Goal: Task Accomplishment & Management: Complete application form

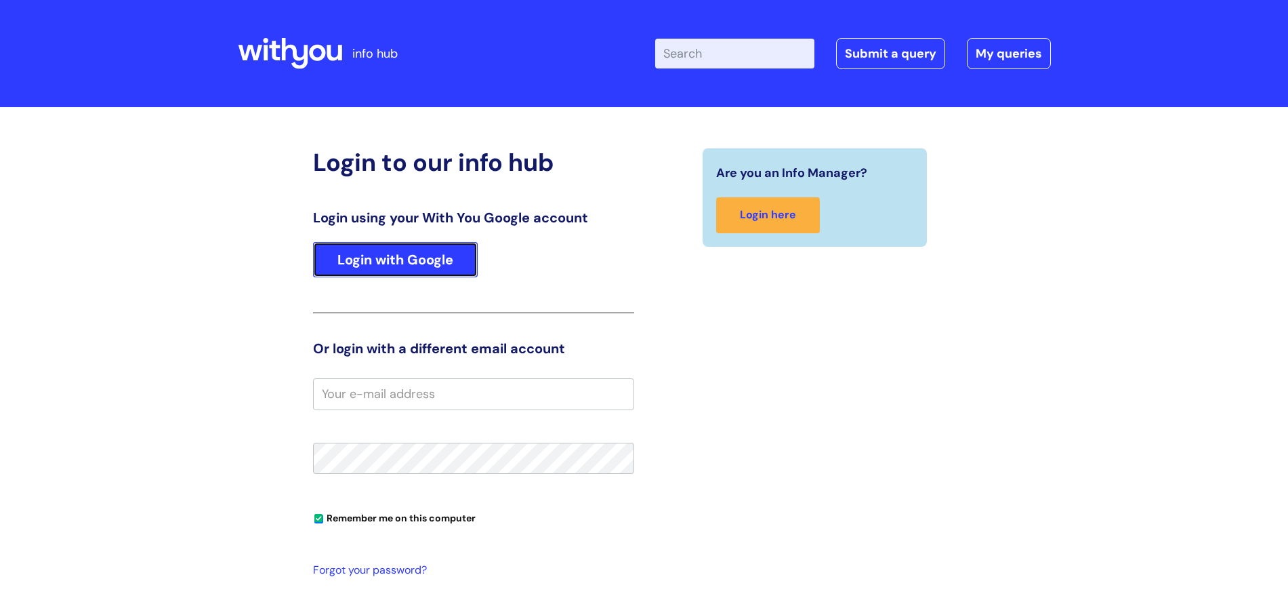
drag, startPoint x: 0, startPoint y: 0, endPoint x: 387, endPoint y: 255, distance: 463.6
click at [387, 255] on link "Login with Google" at bounding box center [395, 259] width 165 height 35
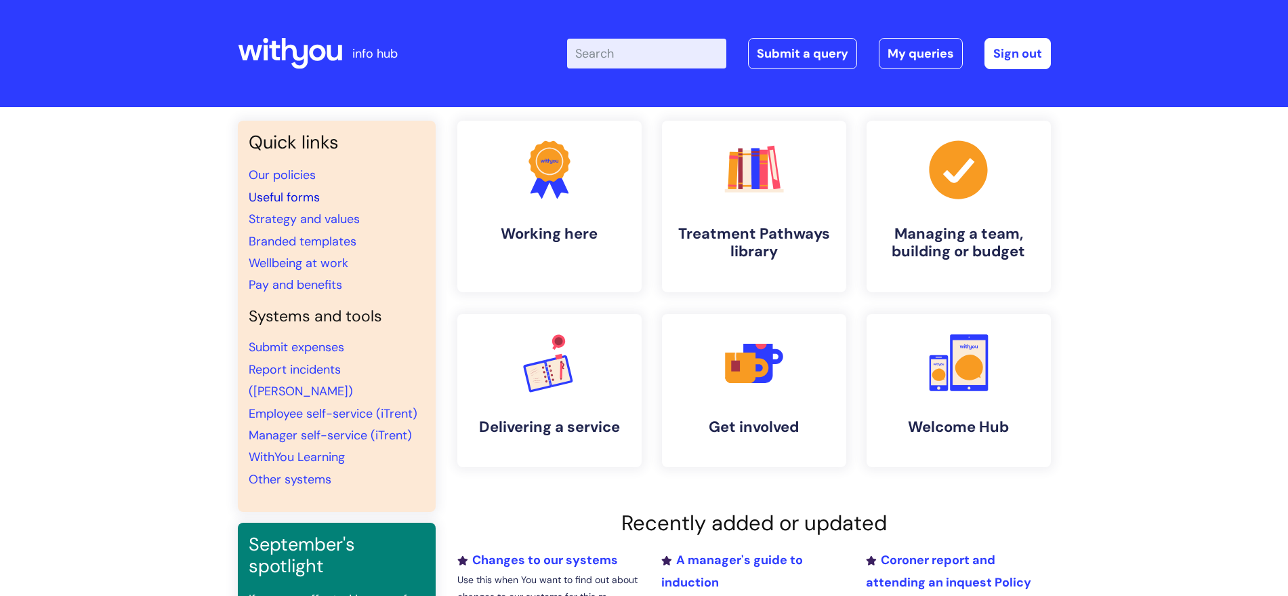
click at [281, 194] on link "Useful forms" at bounding box center [284, 197] width 71 height 16
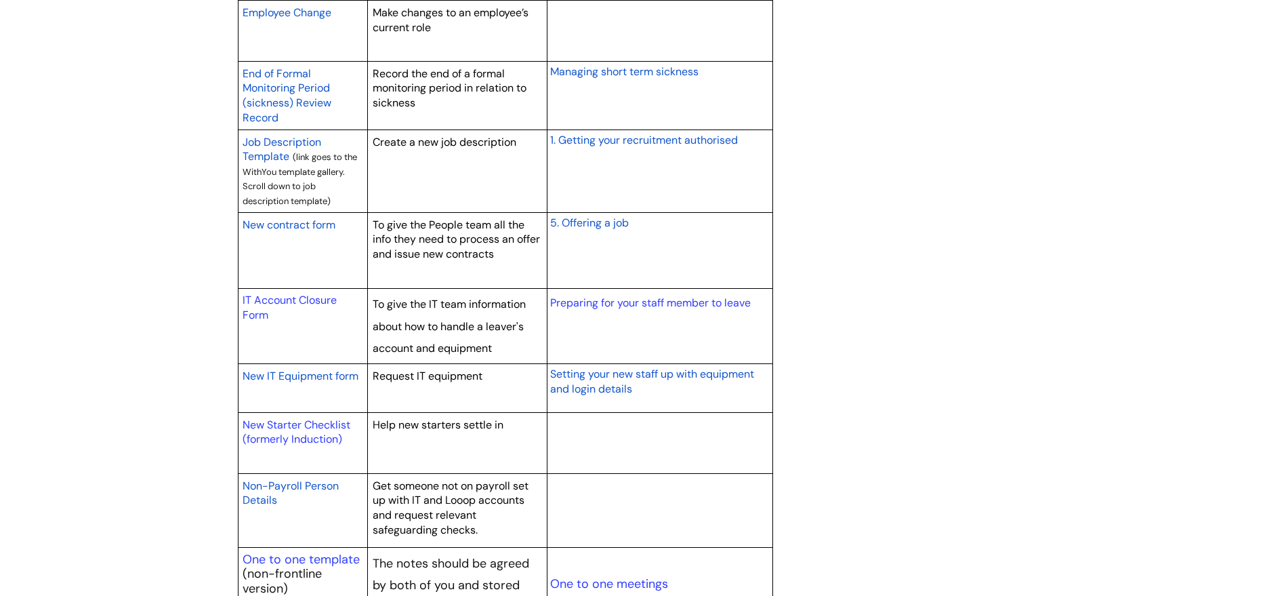
scroll to position [1186, 0]
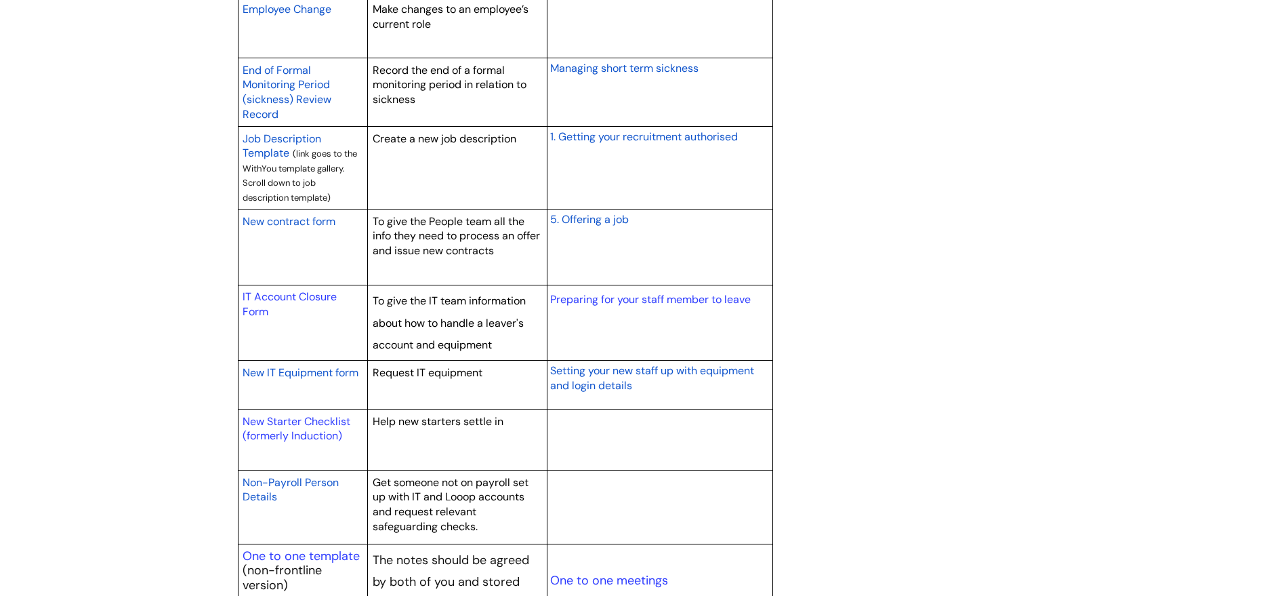
click at [320, 371] on span "New IT Equipment form" at bounding box center [301, 372] width 116 height 14
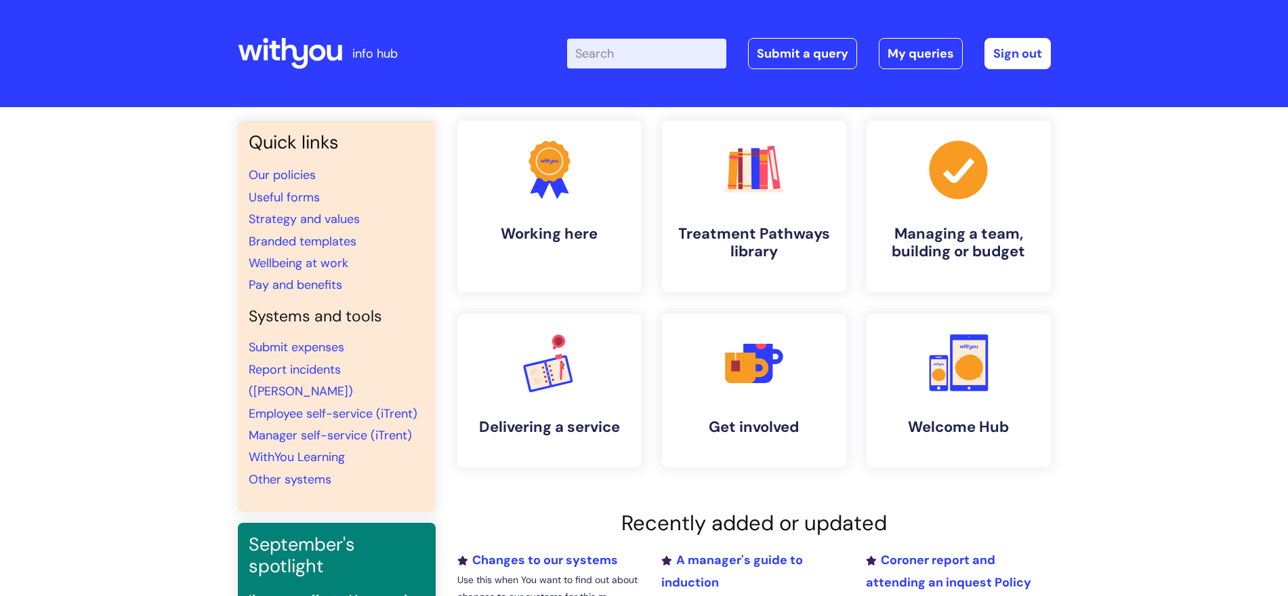
click at [613, 52] on input "Enter your search term here..." at bounding box center [646, 54] width 159 height 30
type input "R"
type input "e"
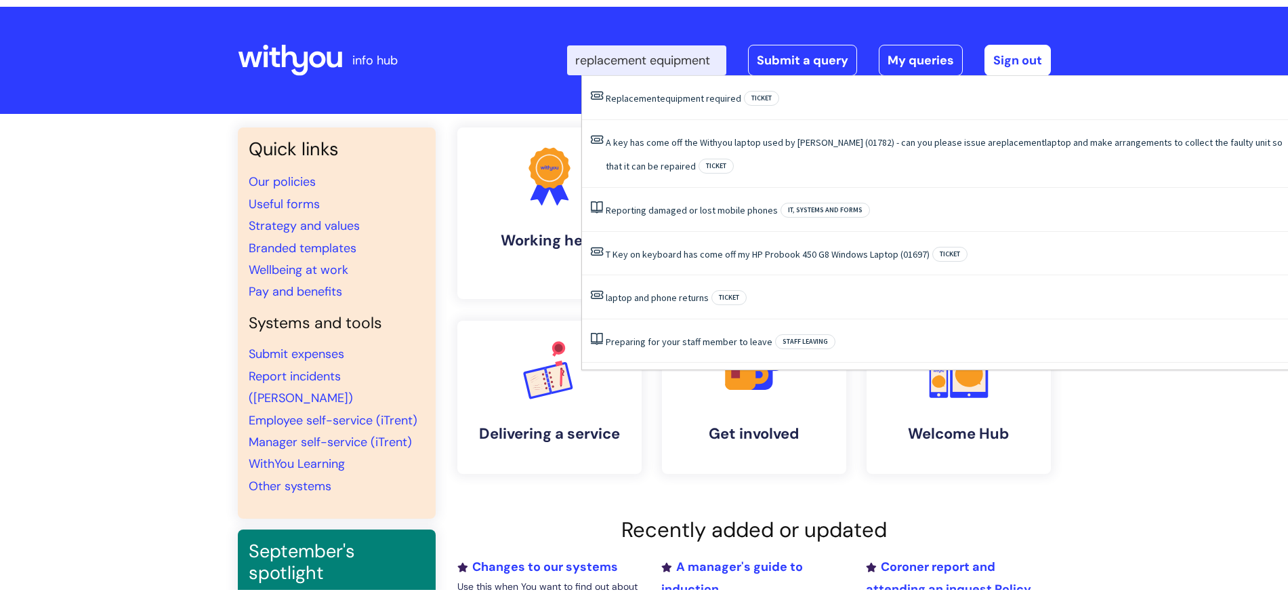
scroll to position [0, 10]
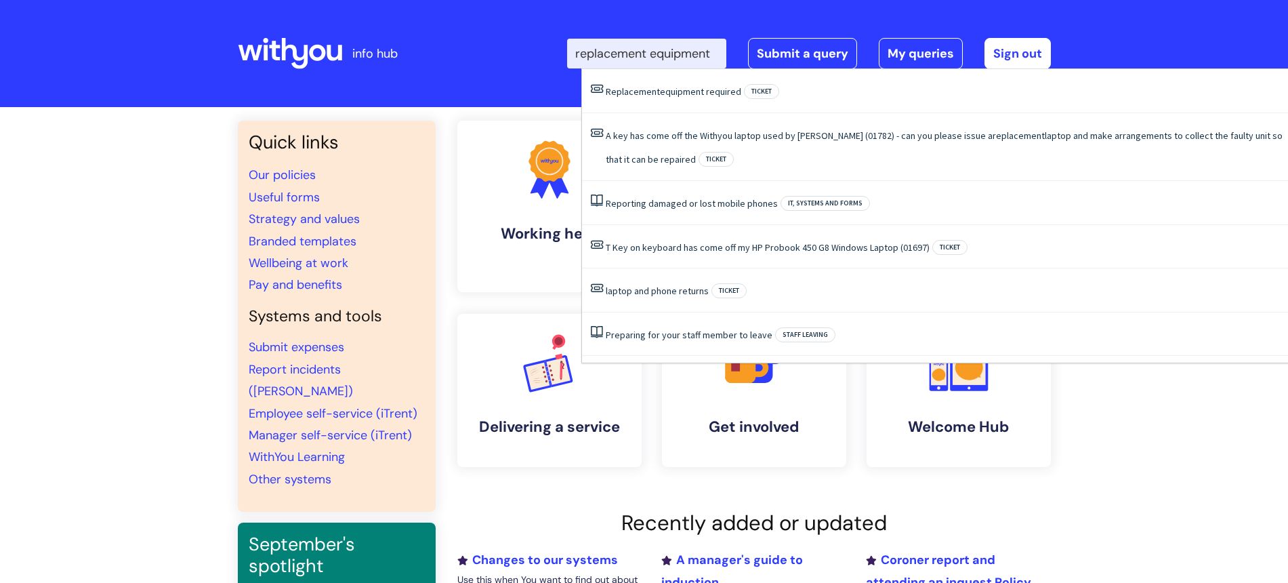
type input "replacement equipment"
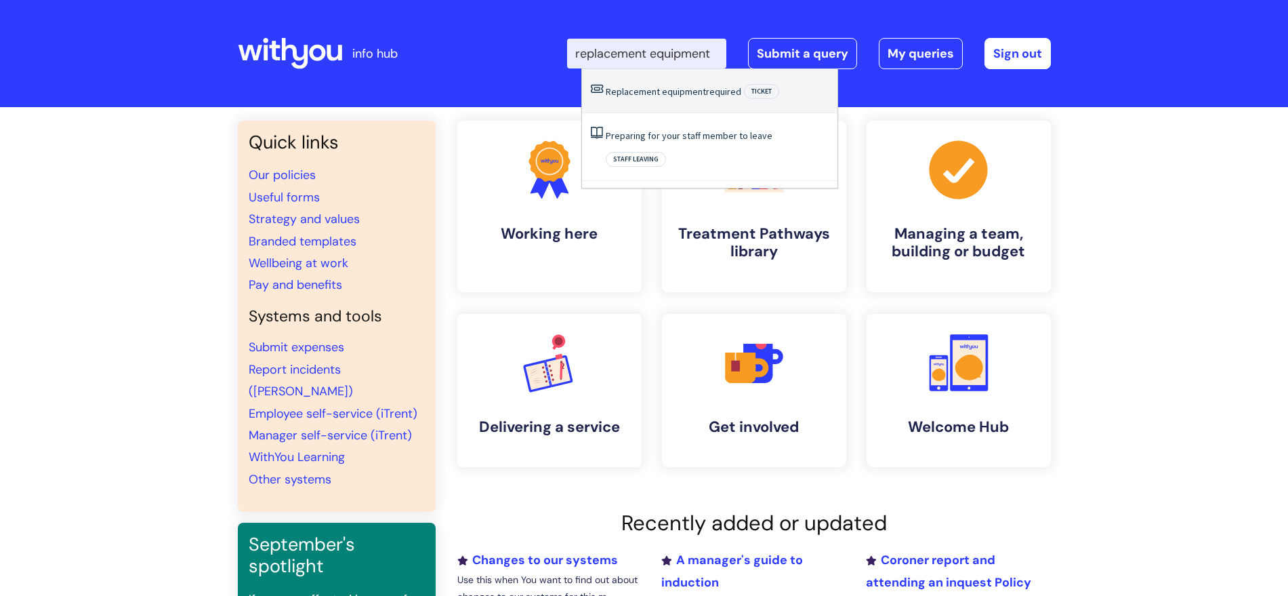
click at [690, 93] on span "equipment" at bounding box center [684, 91] width 44 height 12
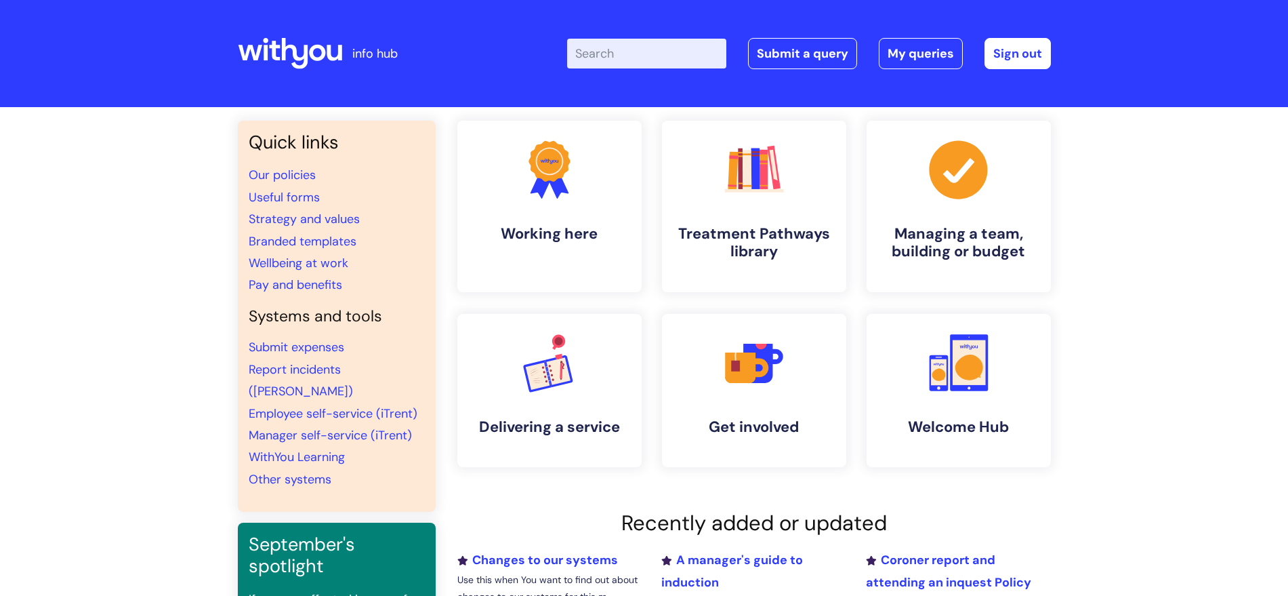
scroll to position [0, 0]
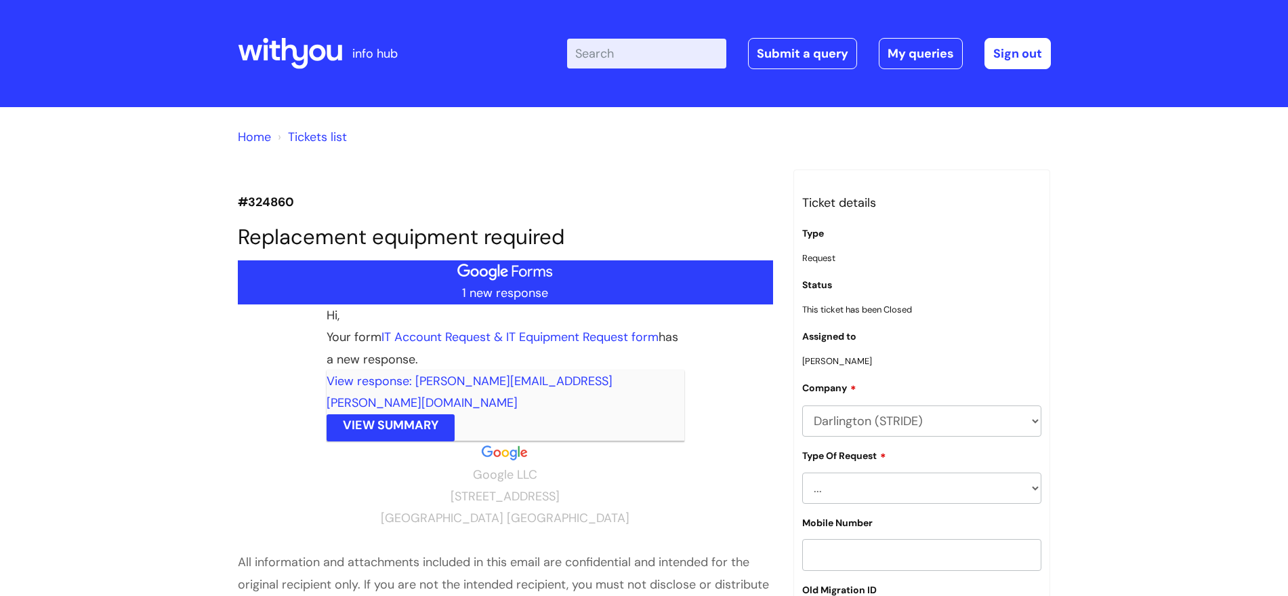
scroll to position [2795, 0]
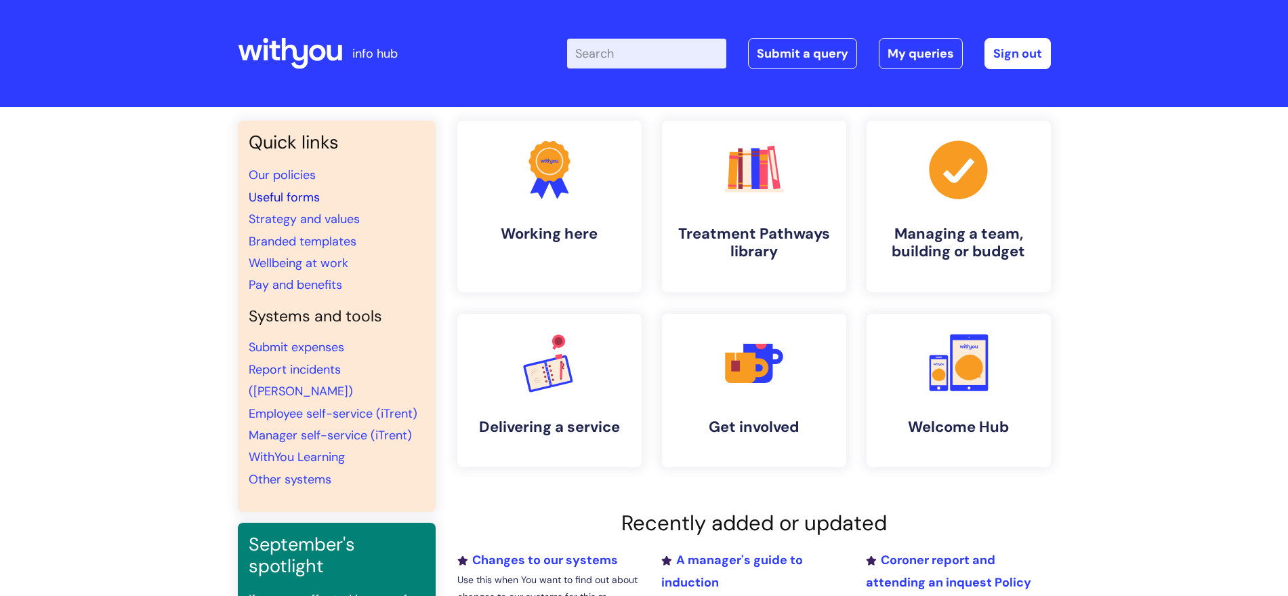
click at [290, 197] on link "Useful forms" at bounding box center [284, 197] width 71 height 16
click at [790, 51] on link "Submit a query" at bounding box center [802, 53] width 109 height 31
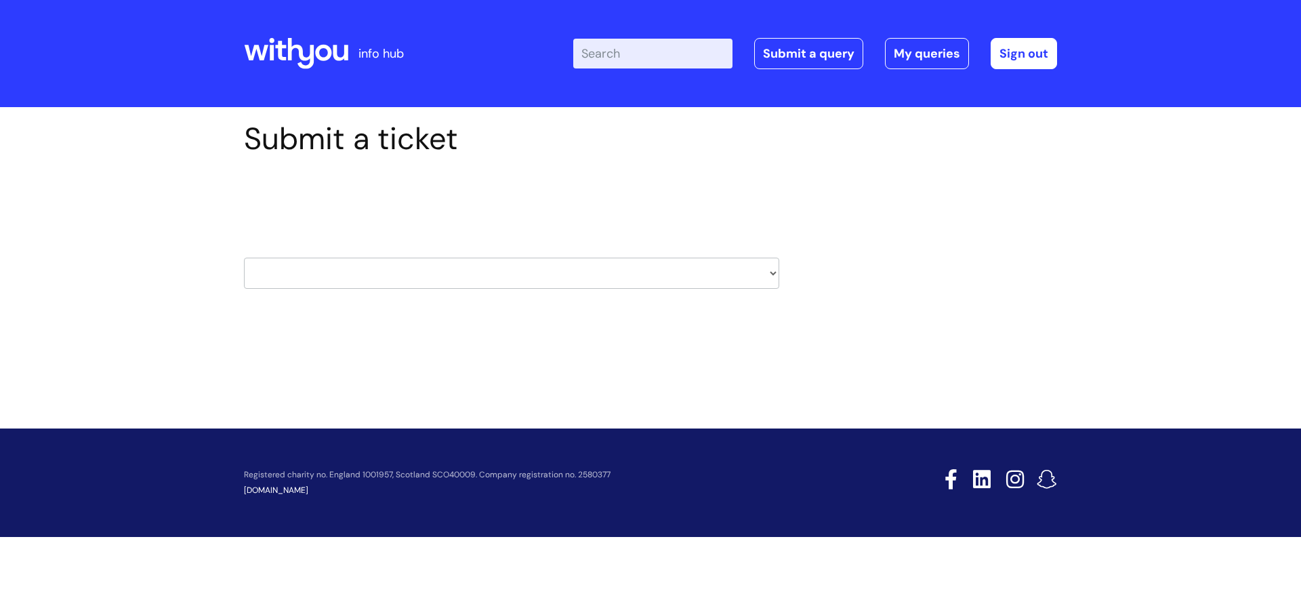
click at [767, 272] on select "HR / People IT and Support Clinical Drug Alerts Finance Accounts Data Support T…" at bounding box center [511, 272] width 535 height 31
select select "it_and_support"
click at [244, 257] on select "HR / People IT and Support Clinical Drug Alerts Finance Accounts Data Support T…" at bounding box center [511, 272] width 535 height 31
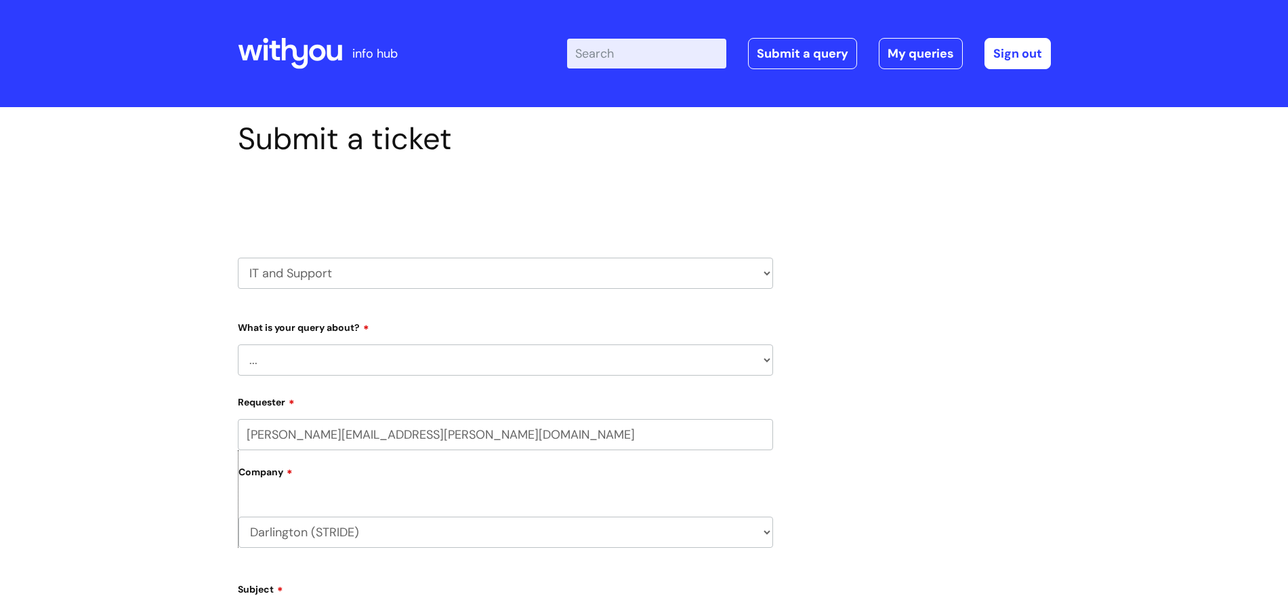
click at [765, 358] on select "... Mobile Phone Reset & MFA Accounts, Starters and Leavers IT Hardware issue I…" at bounding box center [505, 359] width 535 height 31
select select "IT Hardware issue"
click at [238, 344] on select "... Mobile Phone Reset & MFA Accounts, Starters and Leavers IT Hardware issue I…" at bounding box center [505, 359] width 535 height 31
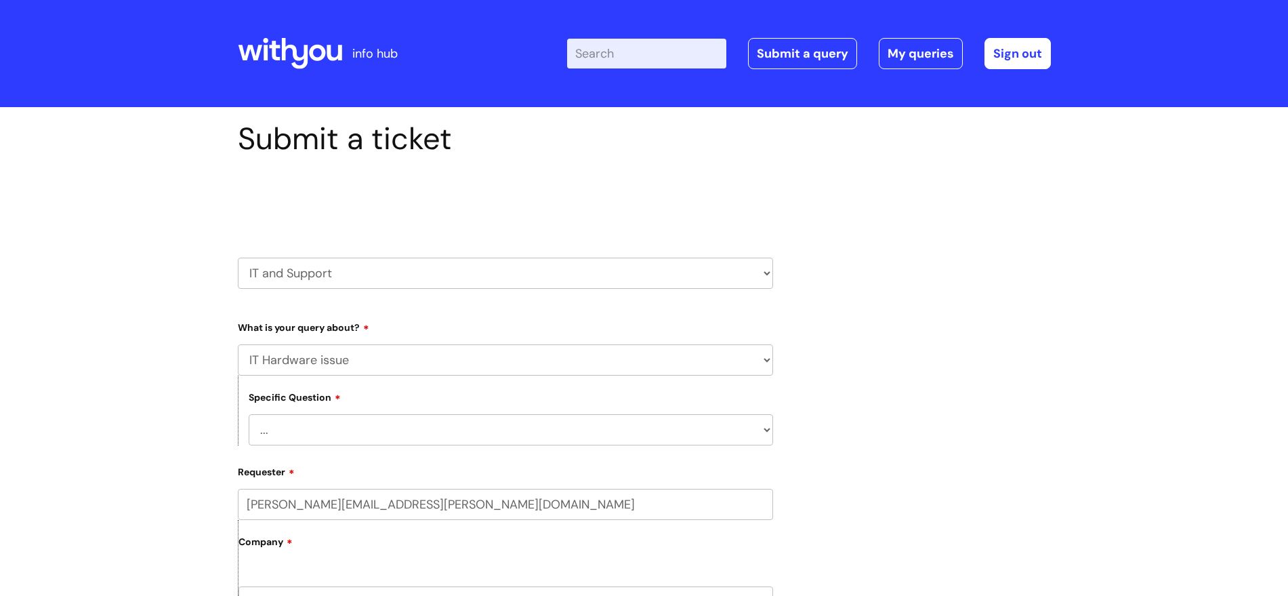
click at [280, 428] on select "... I need a new or replacement ... I’m waiting for new or replacement hardware…" at bounding box center [511, 429] width 524 height 31
select select "I need a new or replacement ..."
click at [249, 414] on select "... I need a new or replacement ... I’m waiting for new or replacement hardware…" at bounding box center [511, 429] width 524 height 31
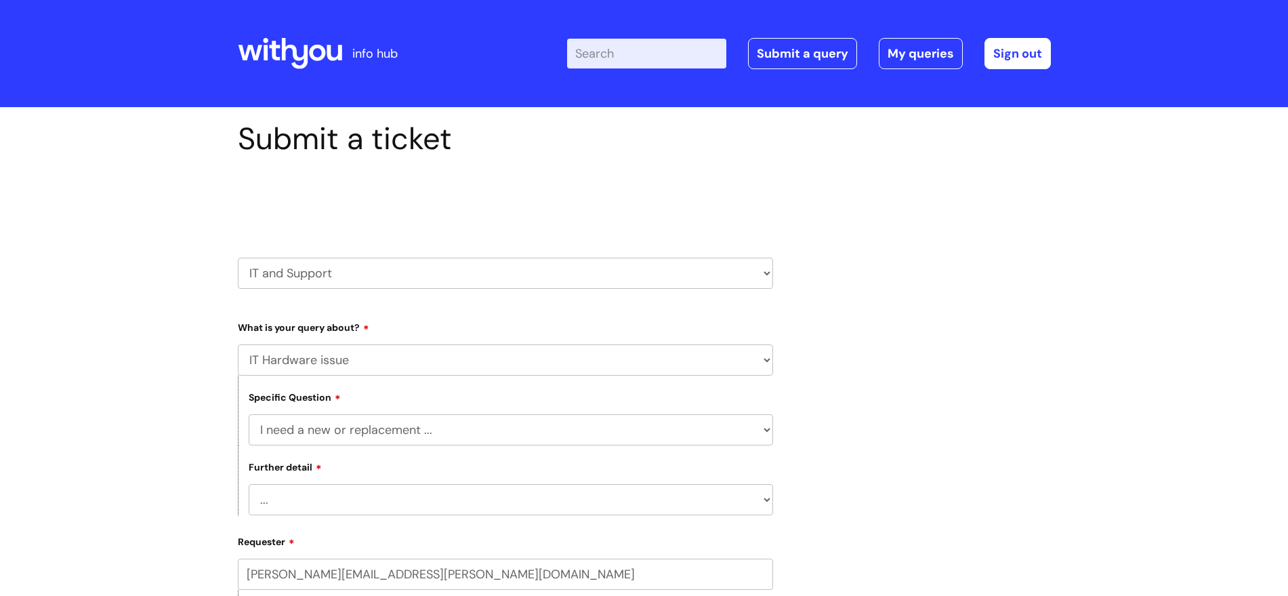
click at [430, 433] on select "... I need a new or replacement ... I’m waiting for new or replacement hardware…" at bounding box center [511, 429] width 524 height 31
click at [452, 434] on select "... I need a new or replacement ... I’m waiting for new or replacement hardware…" at bounding box center [511, 429] width 524 height 31
click at [307, 498] on select "... Another sort of cable Anything else Monitor Mouse/keyboard Port replicator …" at bounding box center [511, 499] width 524 height 31
select select "Anything else"
click at [249, 484] on select "... Another sort of cable Anything else Monitor Mouse/keyboard Port replicator …" at bounding box center [511, 499] width 524 height 31
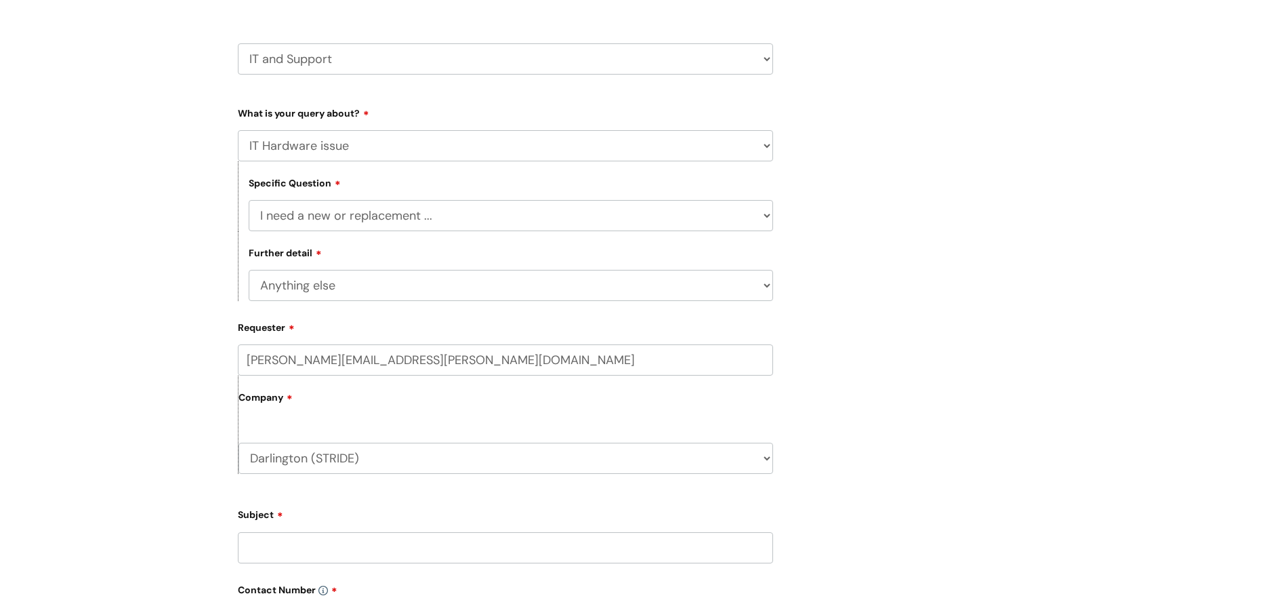
scroll to position [254, 0]
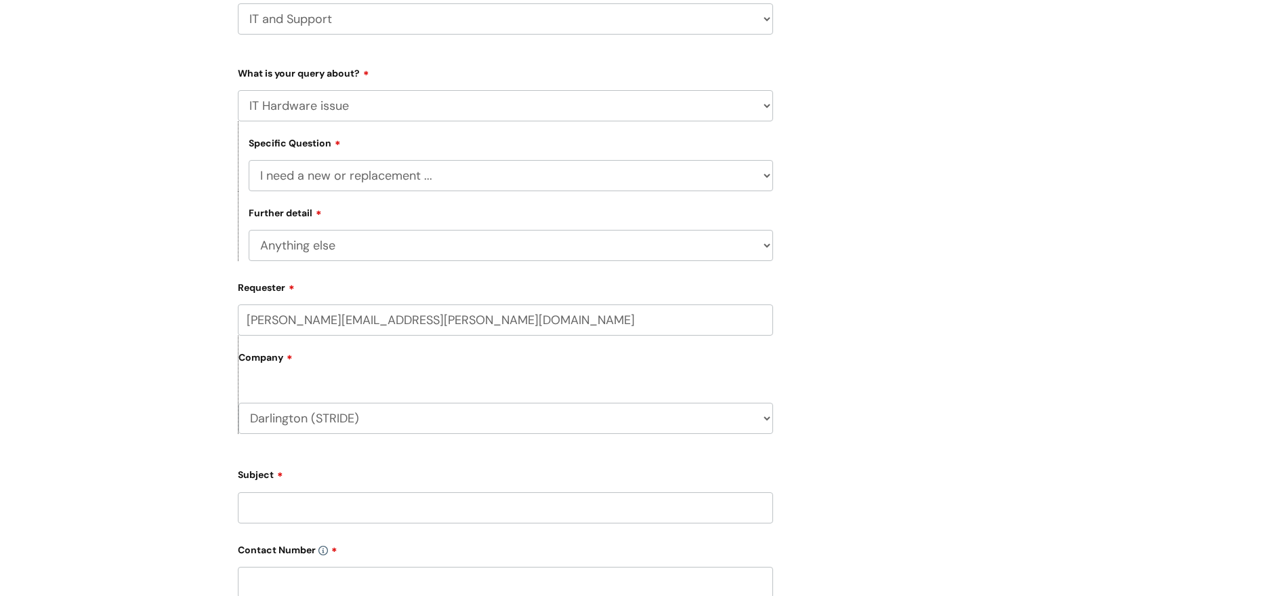
click at [293, 246] on select "... Another sort of cable Anything else Monitor Mouse/keyboard Port replicator …" at bounding box center [511, 245] width 524 height 31
click at [249, 230] on select "... Another sort of cable Anything else Monitor Mouse/keyboard Port replicator …" at bounding box center [511, 245] width 524 height 31
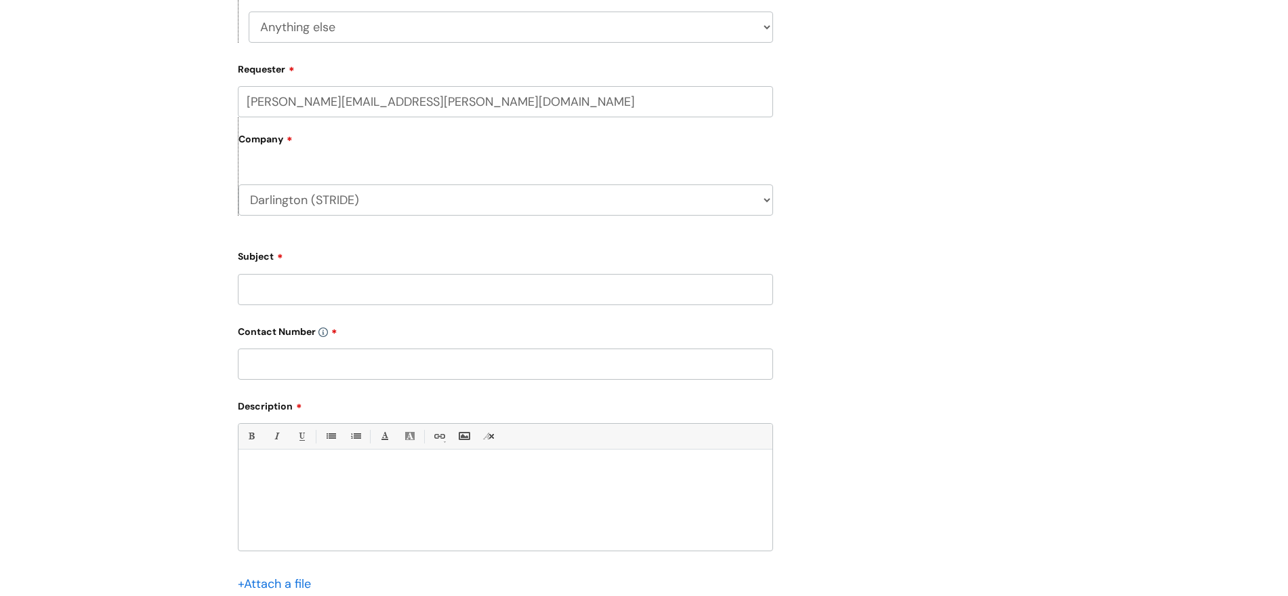
scroll to position [508, 0]
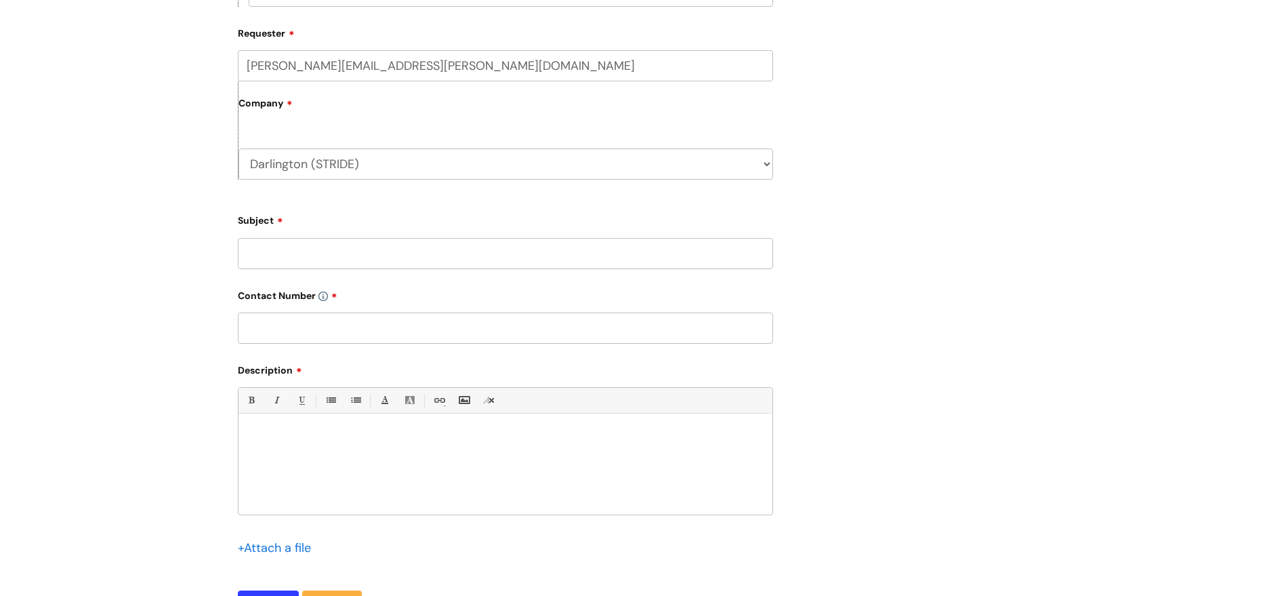
click at [268, 257] on input "Subject" at bounding box center [505, 253] width 535 height 31
type input "replacement chromebook"
click at [262, 330] on input "text" at bounding box center [505, 327] width 535 height 31
type input "01325 809810"
click at [253, 432] on p at bounding box center [506, 437] width 514 height 12
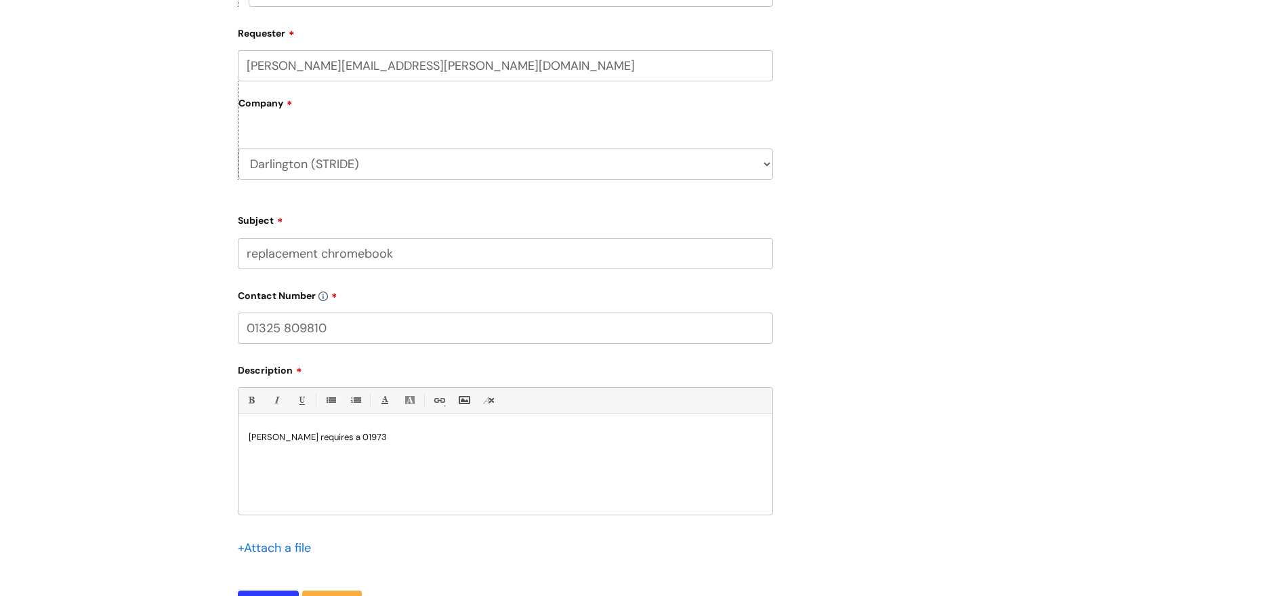
click at [341, 434] on p "Craig Potts requires a 01973" at bounding box center [506, 437] width 514 height 12
click at [560, 437] on p "Craig Potts requires a replacement for his chromebook (Asset number 01973" at bounding box center [506, 437] width 514 height 12
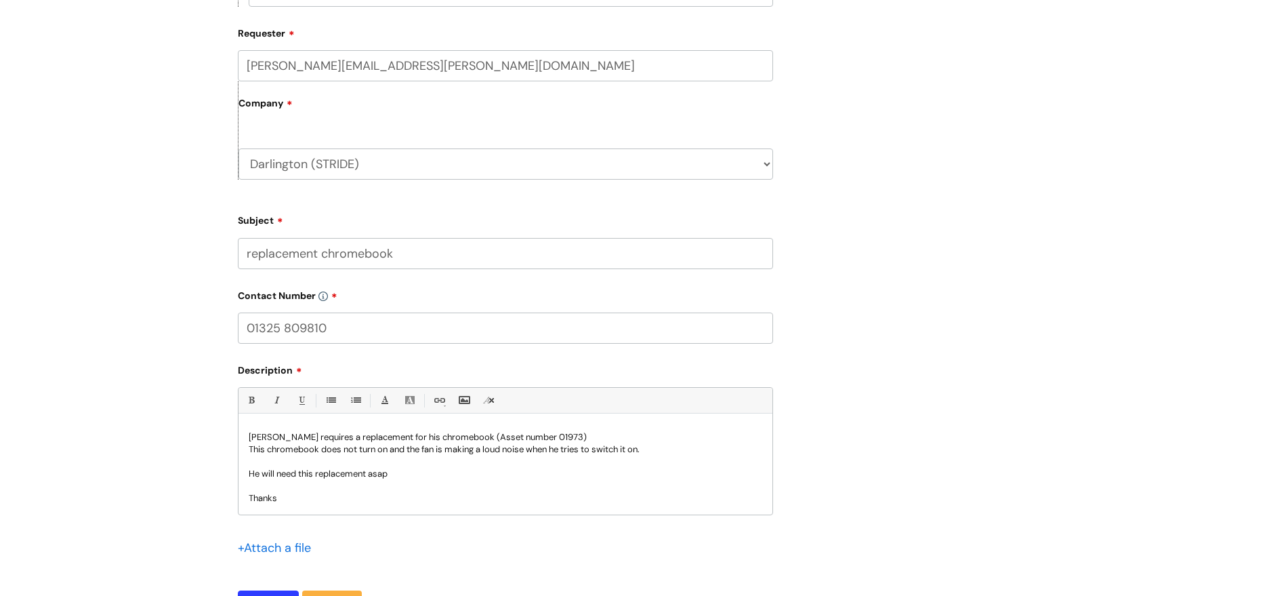
click at [421, 438] on p "Craig Potts requires a replacement for his chromebook (Asset number 01973)" at bounding box center [506, 437] width 514 height 12
click at [557, 434] on p "[PERSON_NAME] requires a replacement chromebook (Asset number 01973)" at bounding box center [506, 437] width 514 height 12
click at [668, 449] on p "This chromebook does not turn on and the fan is making a loud noise when he tri…" at bounding box center [506, 449] width 514 height 12
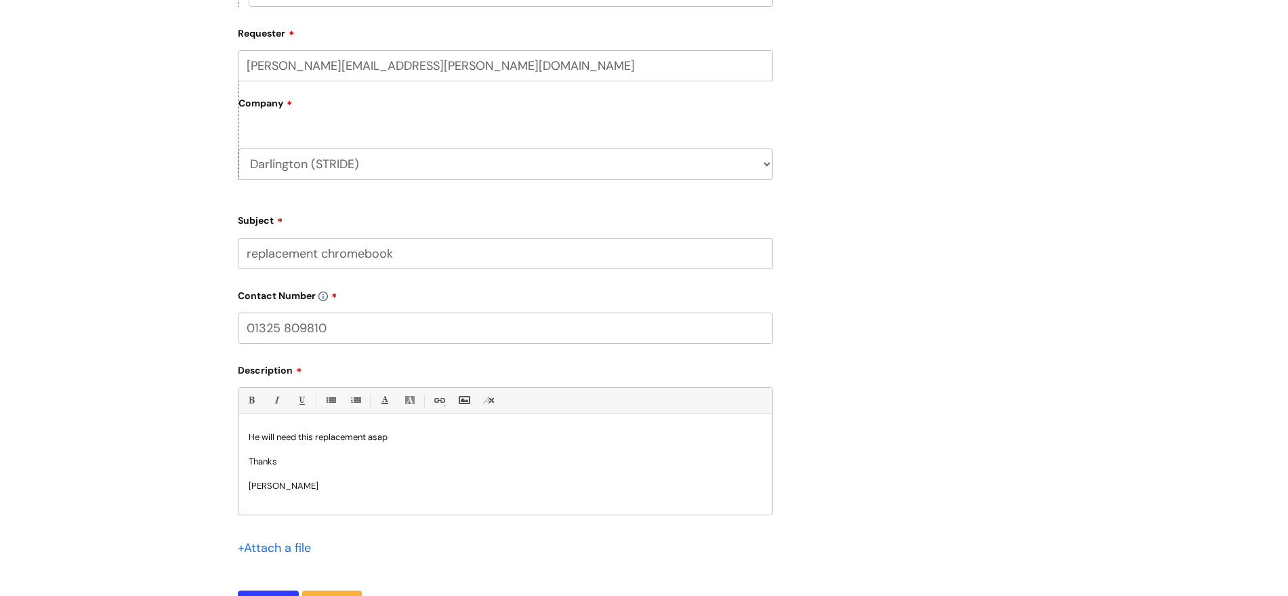
scroll to position [762, 0]
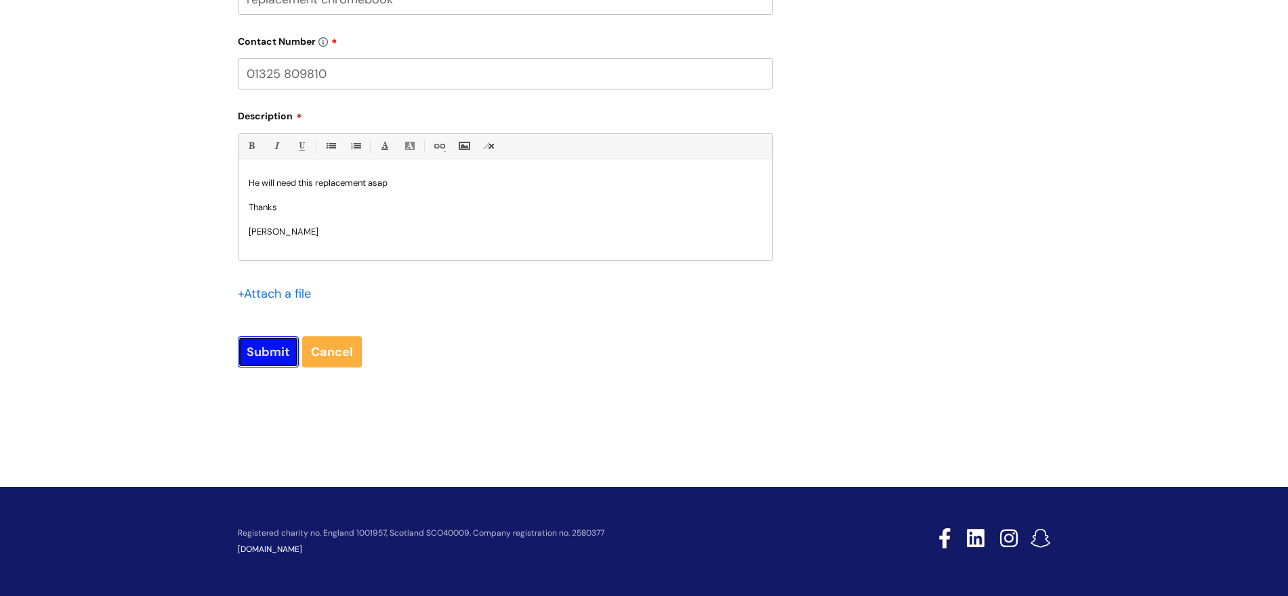
click at [267, 352] on input "Submit" at bounding box center [268, 351] width 61 height 31
type input "Please Wait..."
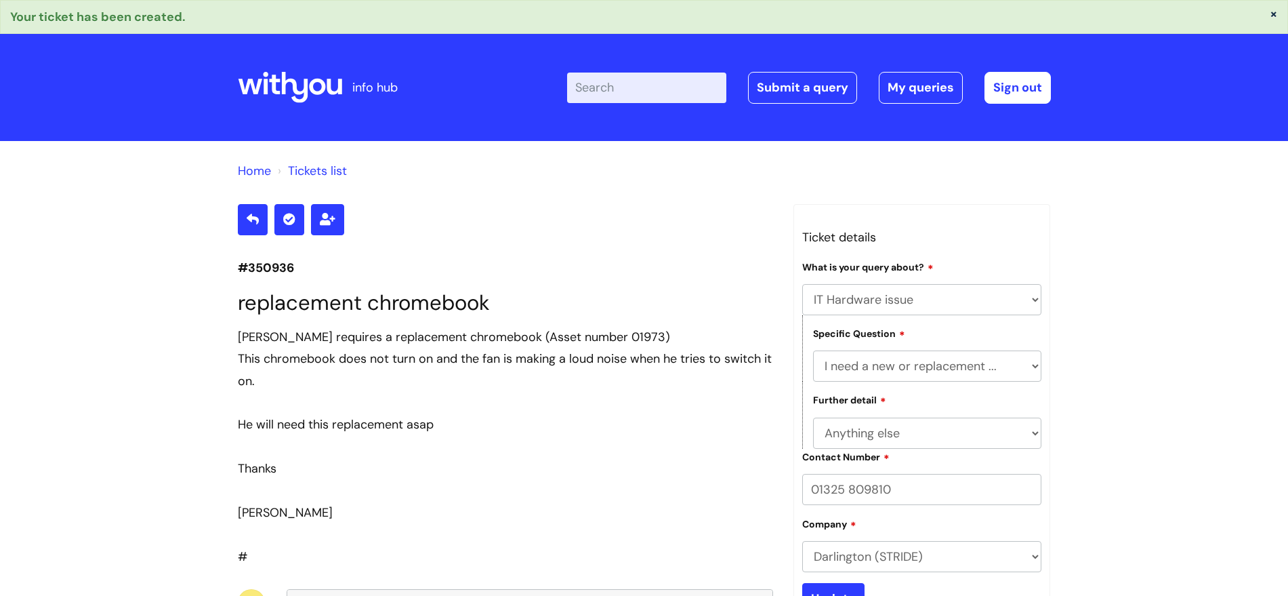
select select "IT Hardware issue"
select select "I need a new or replacement ..."
select select "Anything else"
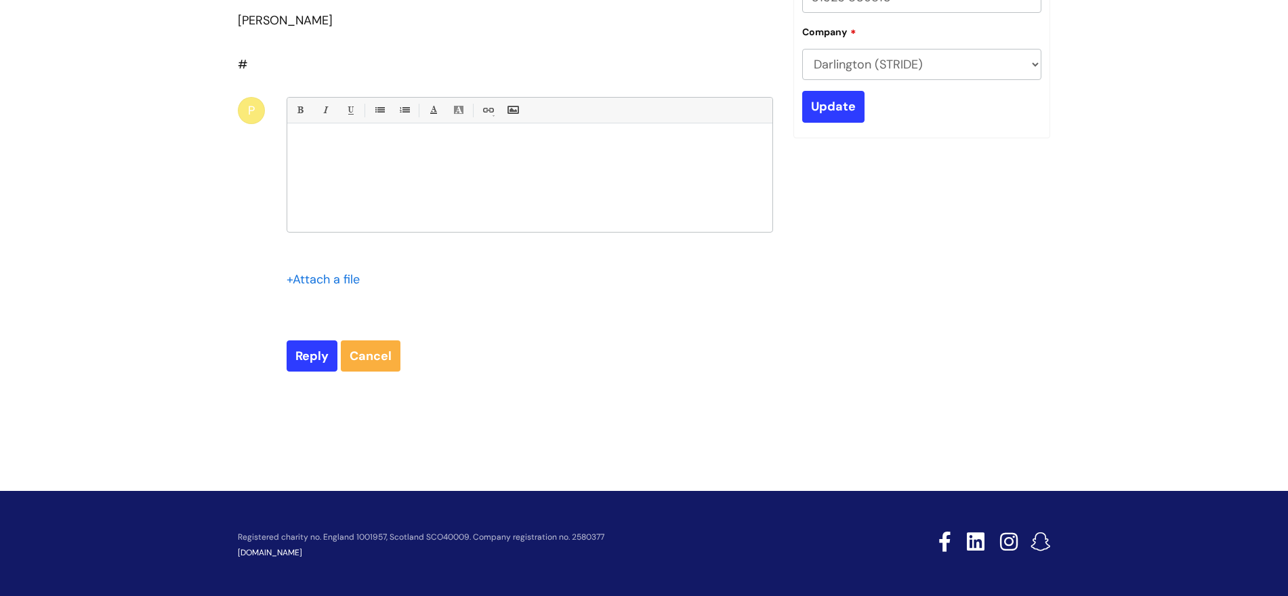
scroll to position [496, 0]
